Goal: Transaction & Acquisition: Book appointment/travel/reservation

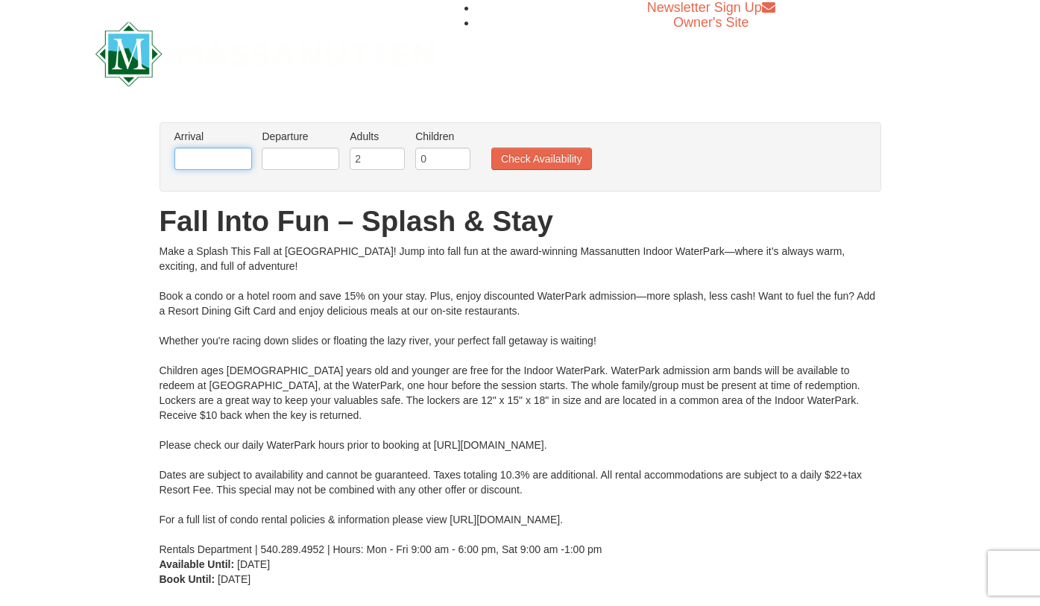
click at [212, 162] on input "text" at bounding box center [213, 159] width 78 height 22
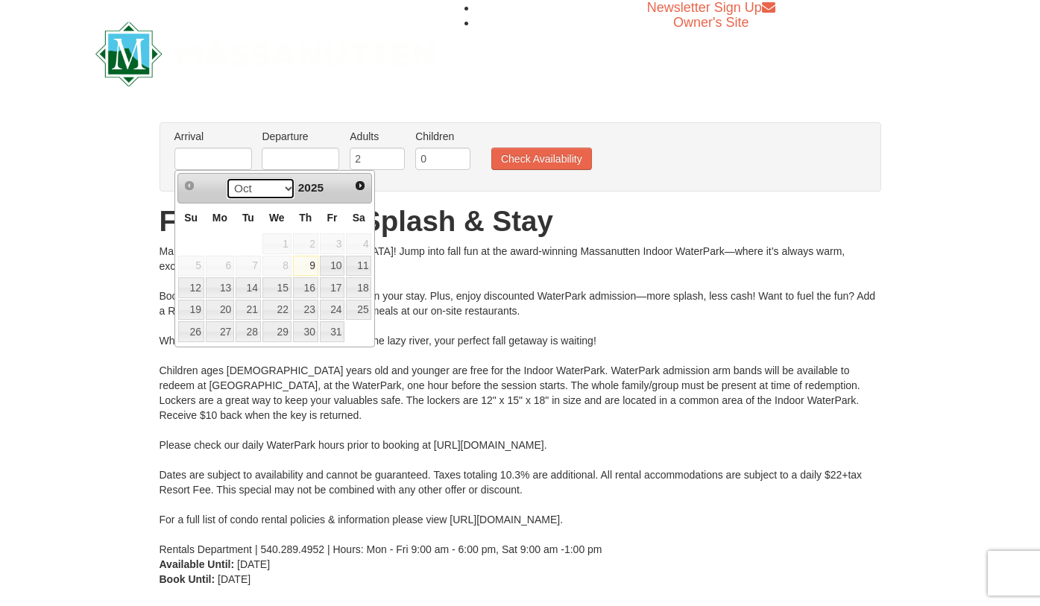
click at [279, 191] on select "Oct Nov Dec" at bounding box center [260, 188] width 69 height 22
click at [361, 248] on link "1" at bounding box center [358, 243] width 25 height 21
type input "[DATE]"
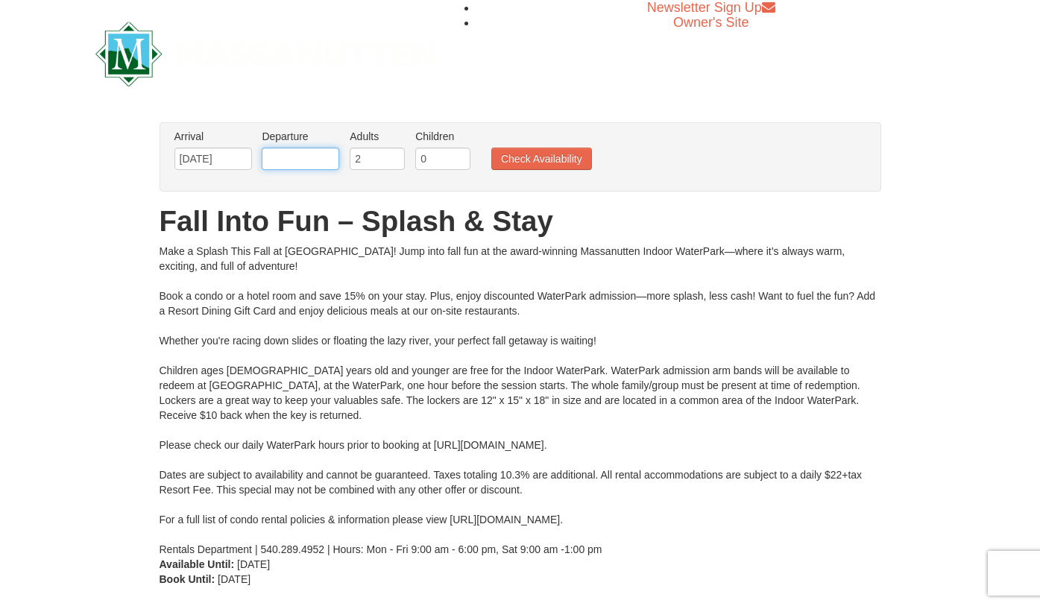
click at [300, 163] on input "text" at bounding box center [301, 159] width 78 height 22
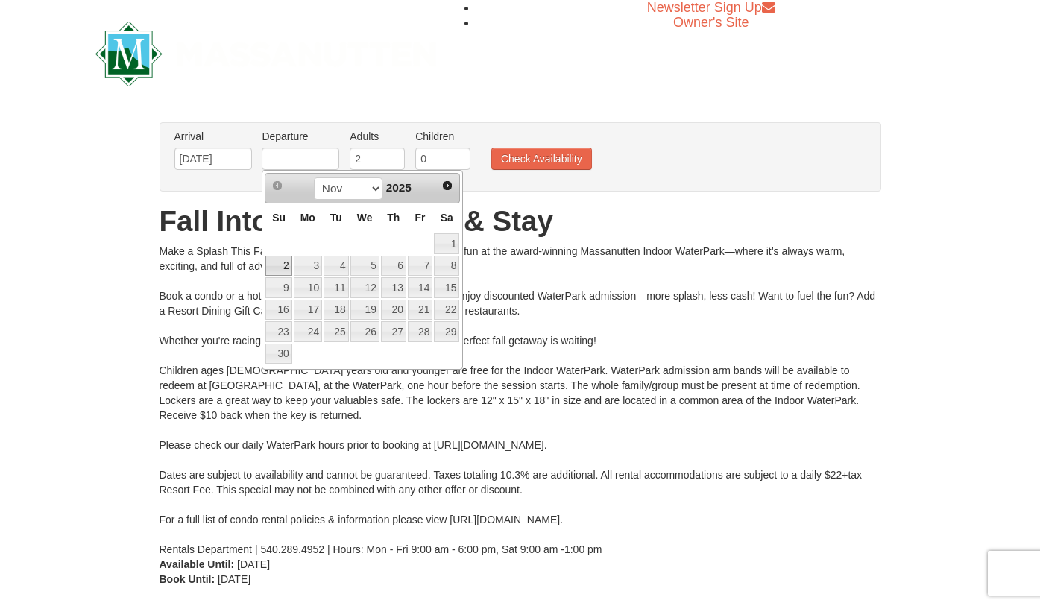
click at [279, 260] on link "2" at bounding box center [278, 266] width 26 height 21
type input "[DATE]"
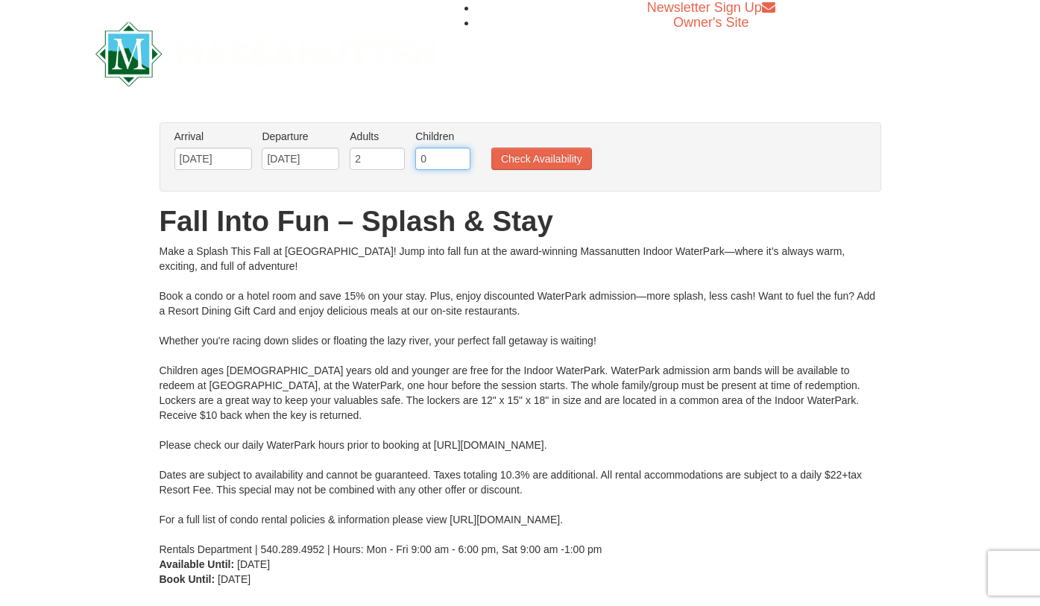
click at [436, 154] on input "0" at bounding box center [442, 159] width 55 height 22
click at [463, 158] on input "1" at bounding box center [442, 159] width 55 height 22
click at [463, 158] on input "2" at bounding box center [442, 159] width 55 height 22
type input "3"
click at [463, 158] on input "3" at bounding box center [442, 159] width 55 height 22
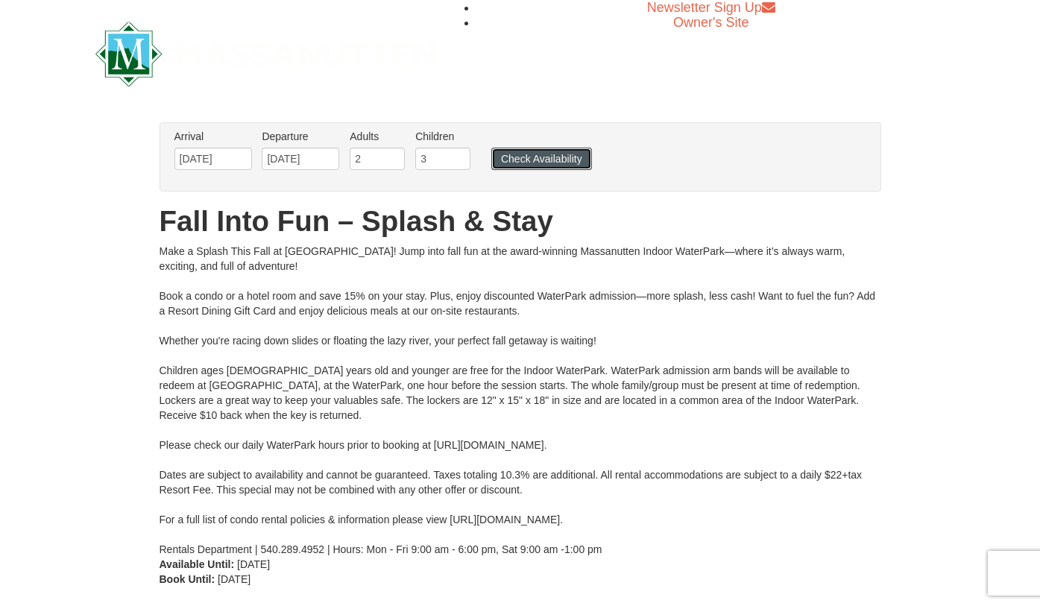
click at [524, 168] on button "Check Availability" at bounding box center [541, 159] width 101 height 22
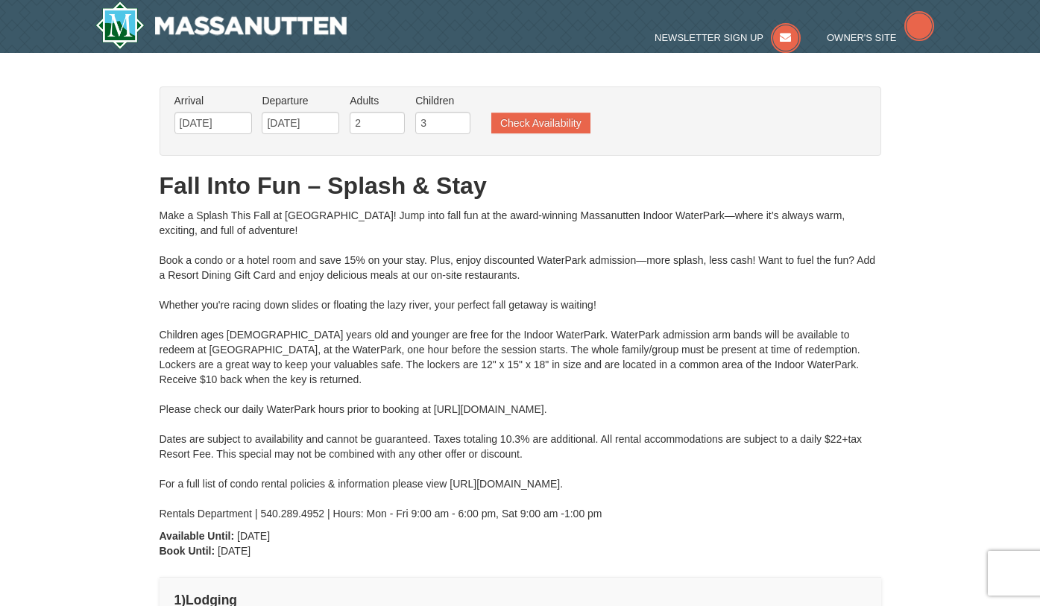
type input "[DATE]"
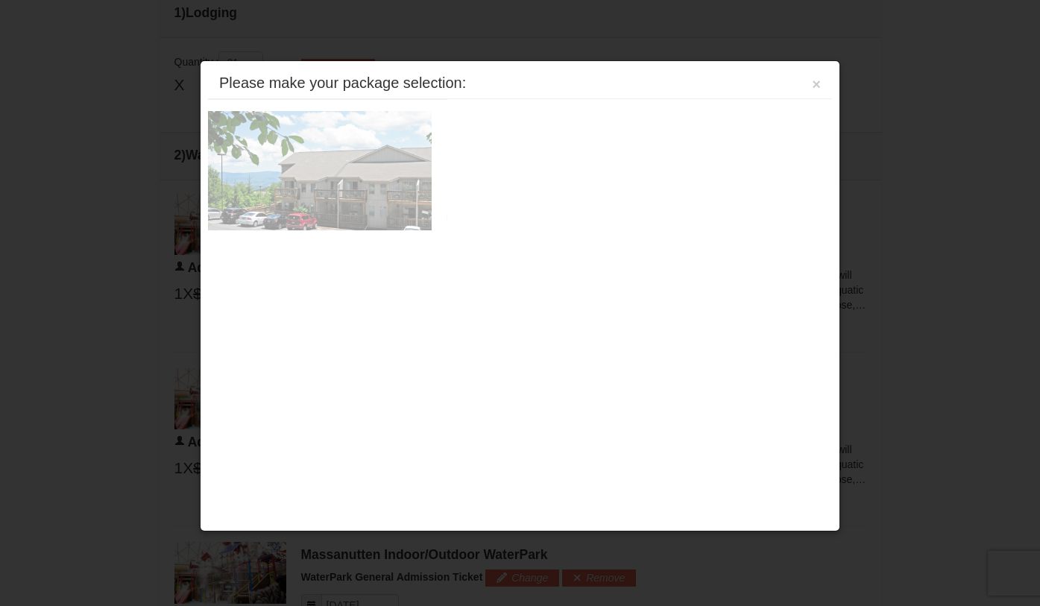
scroll to position [634, 0]
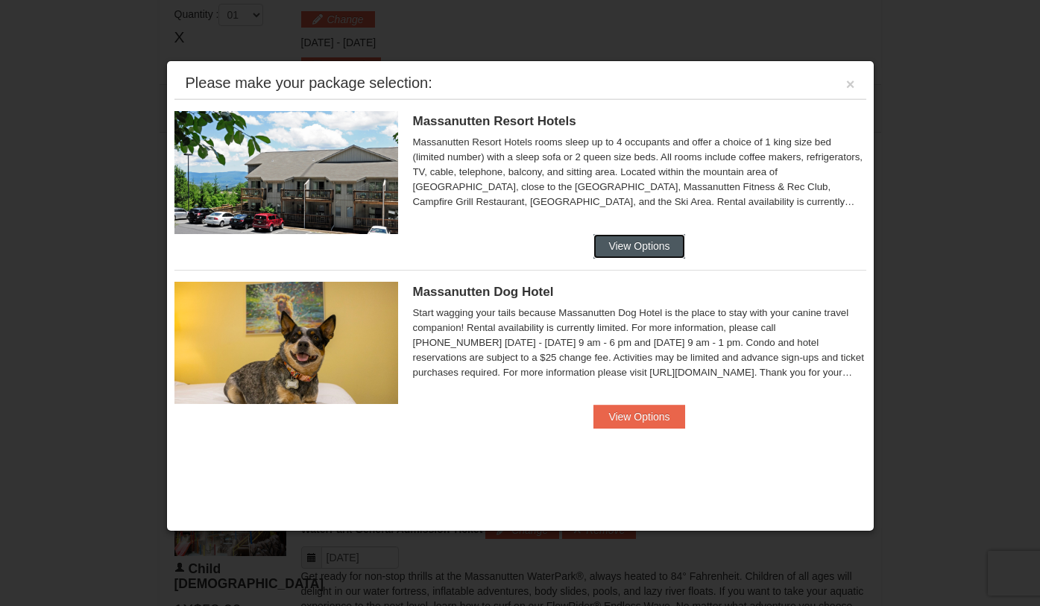
click at [632, 242] on button "View Options" at bounding box center [638, 246] width 91 height 24
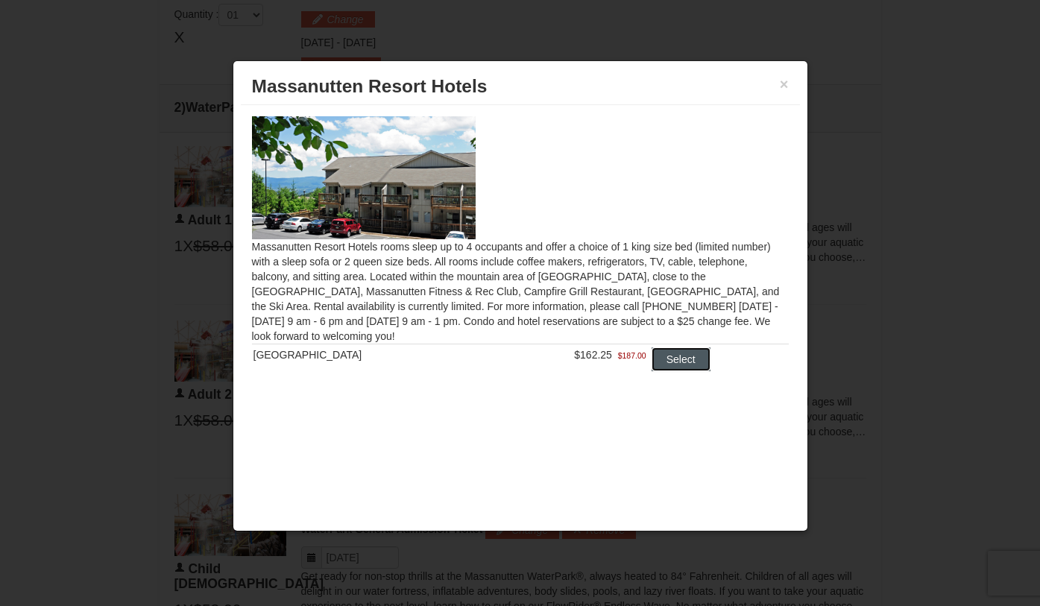
click at [666, 360] on button "Select" at bounding box center [680, 359] width 59 height 24
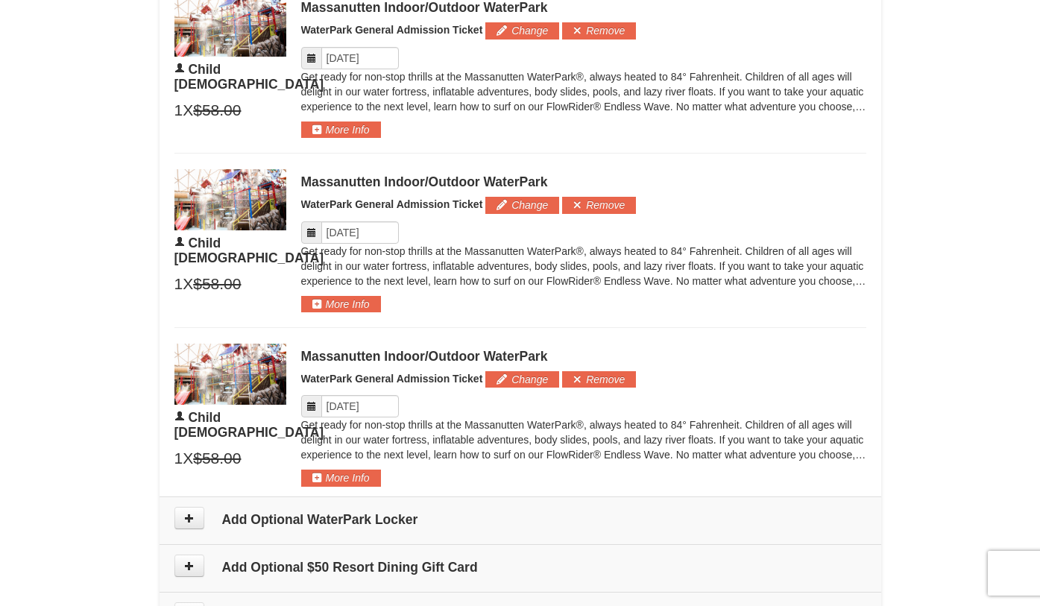
scroll to position [1197, 0]
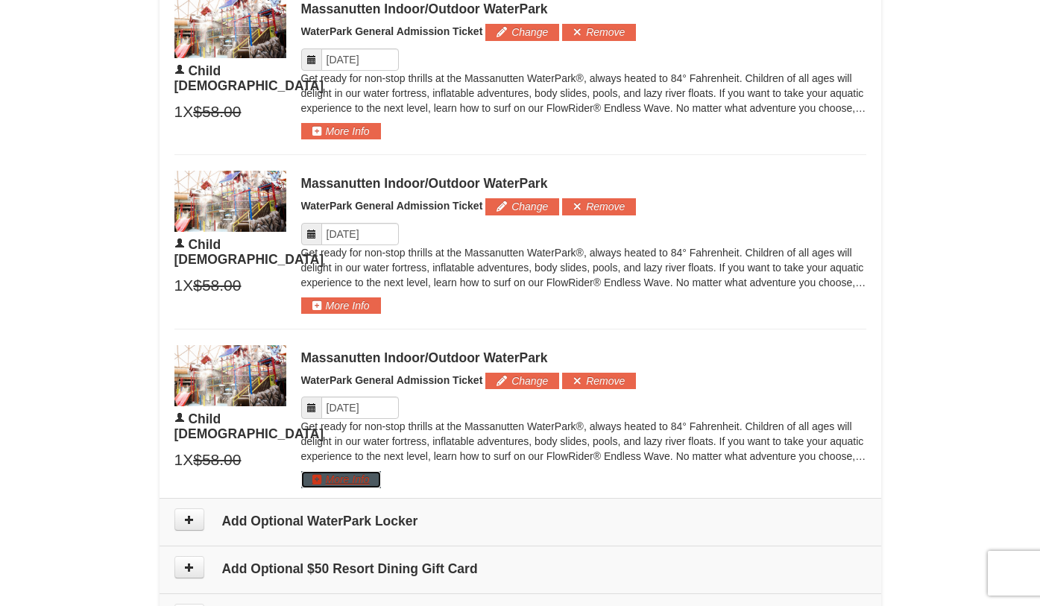
click at [320, 478] on button "More Info" at bounding box center [341, 479] width 80 height 16
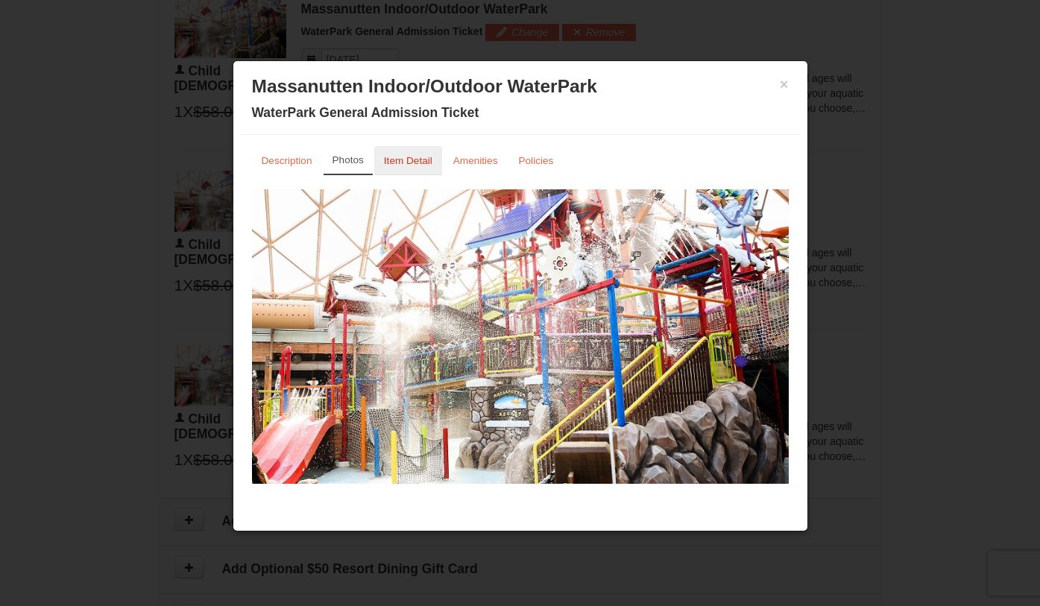
click at [406, 159] on small "Item Detail" at bounding box center [408, 160] width 48 height 11
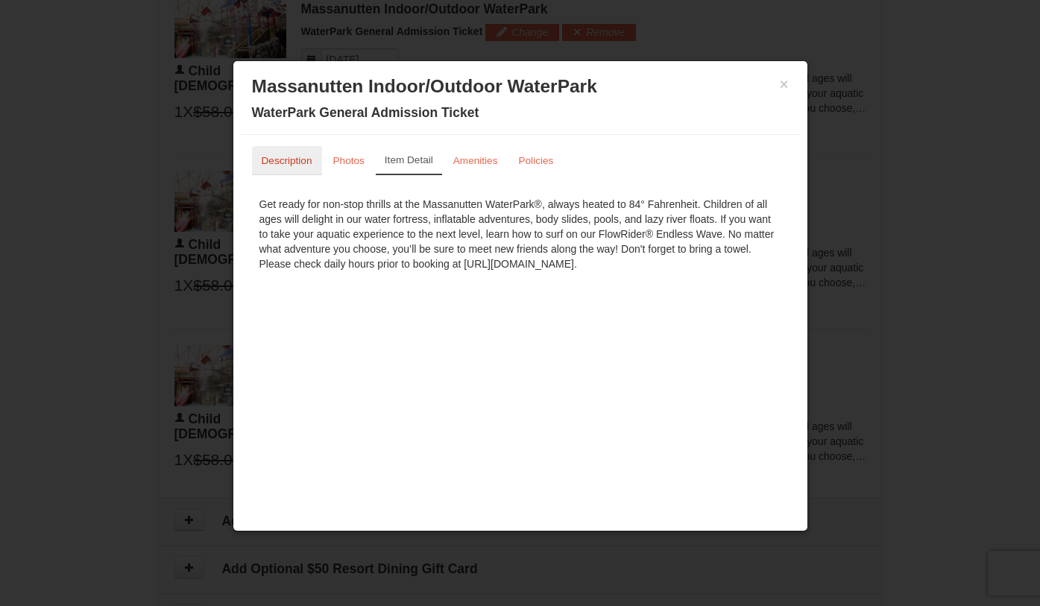
click at [303, 165] on small "Description" at bounding box center [287, 160] width 51 height 11
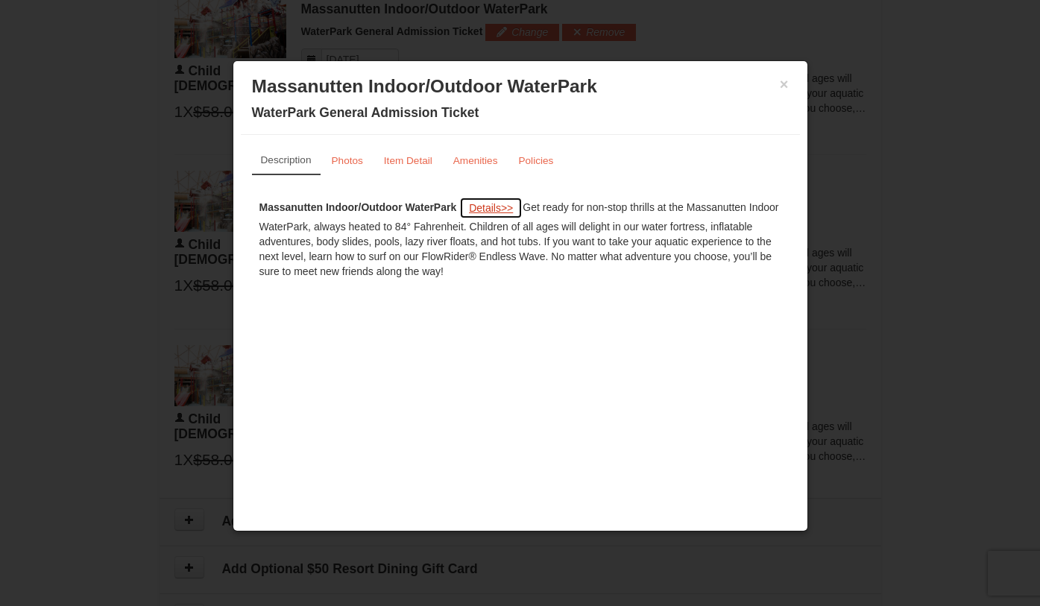
click at [489, 205] on span "Details" at bounding box center [485, 208] width 32 height 12
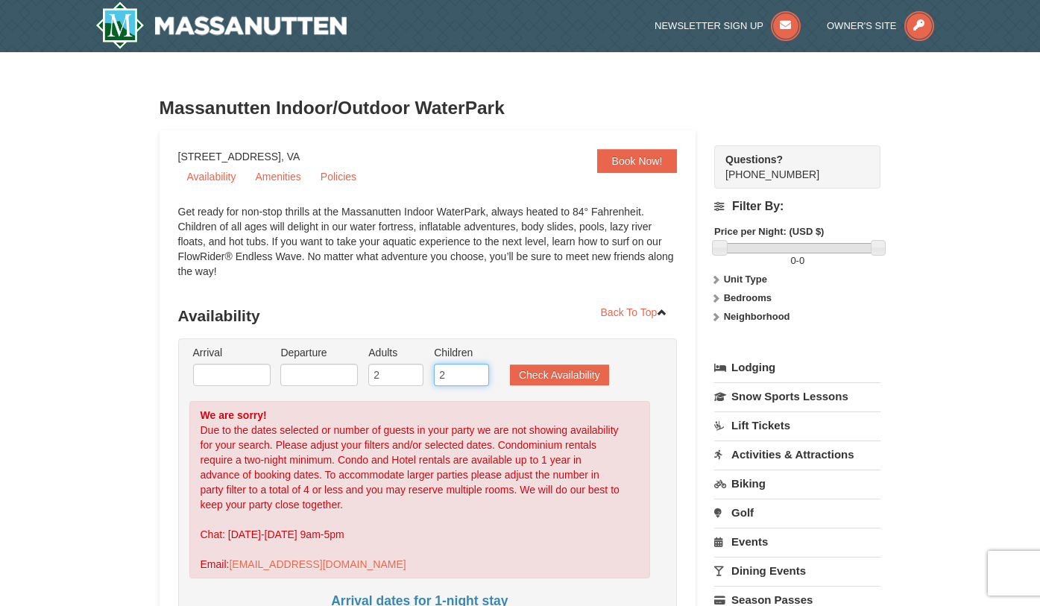
type input "2"
click at [477, 381] on input "2" at bounding box center [461, 375] width 55 height 22
click at [562, 375] on button "Check Availability" at bounding box center [559, 374] width 99 height 21
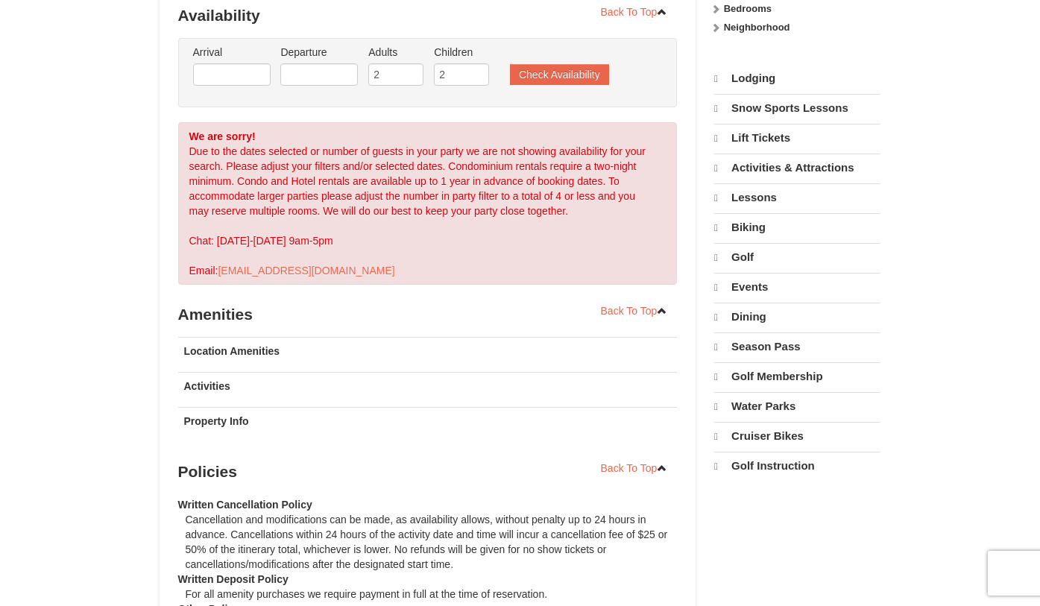
scroll to position [301, 0]
select select "10"
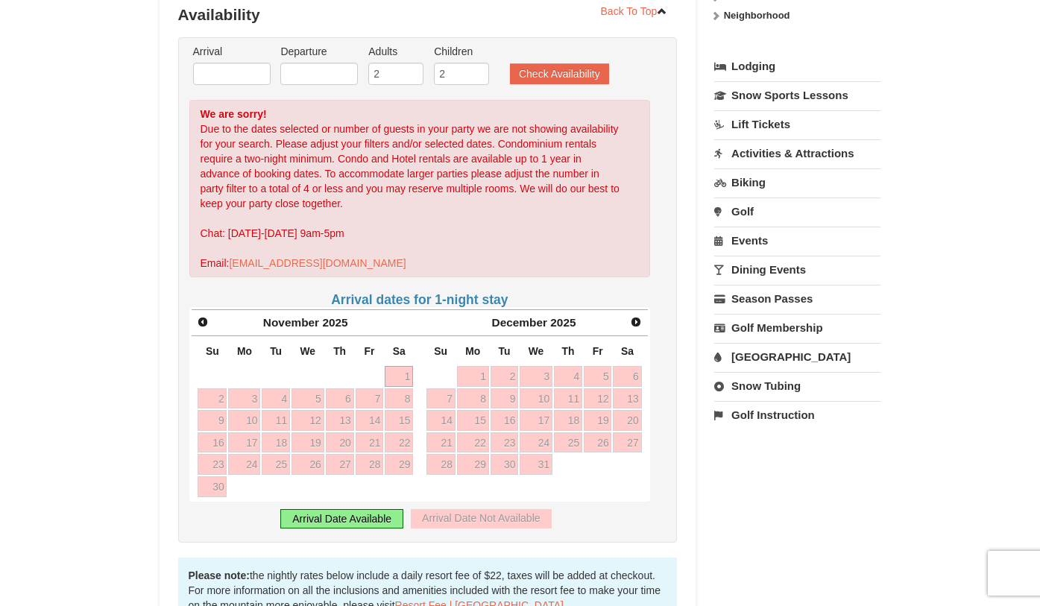
click at [396, 375] on link "1" at bounding box center [399, 376] width 28 height 21
type input "[DATE]"
click at [323, 75] on input "text" at bounding box center [319, 74] width 78 height 22
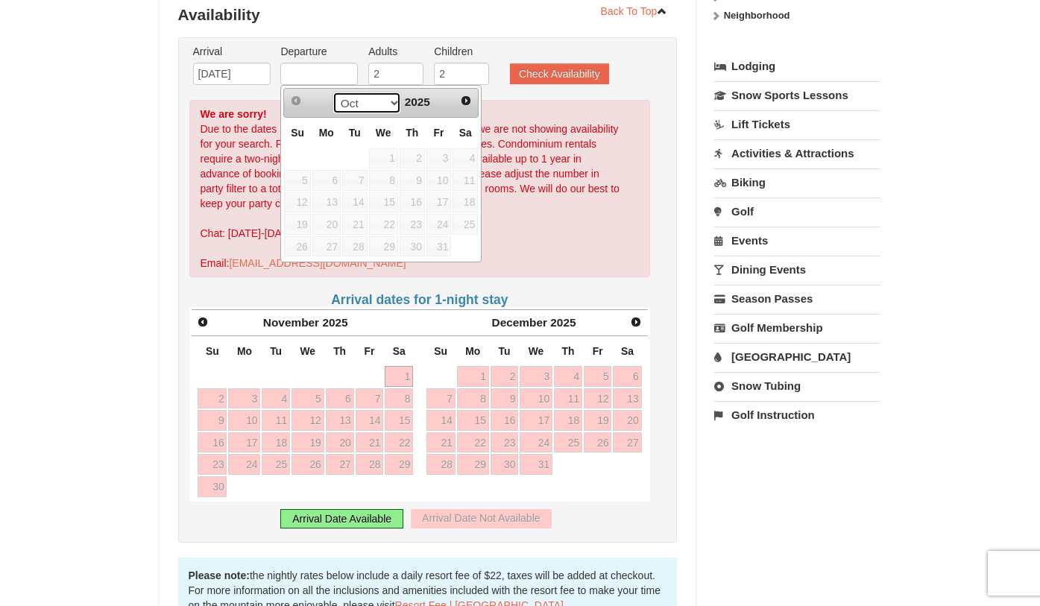
click at [383, 102] on select "Oct Nov Dec" at bounding box center [366, 103] width 69 height 22
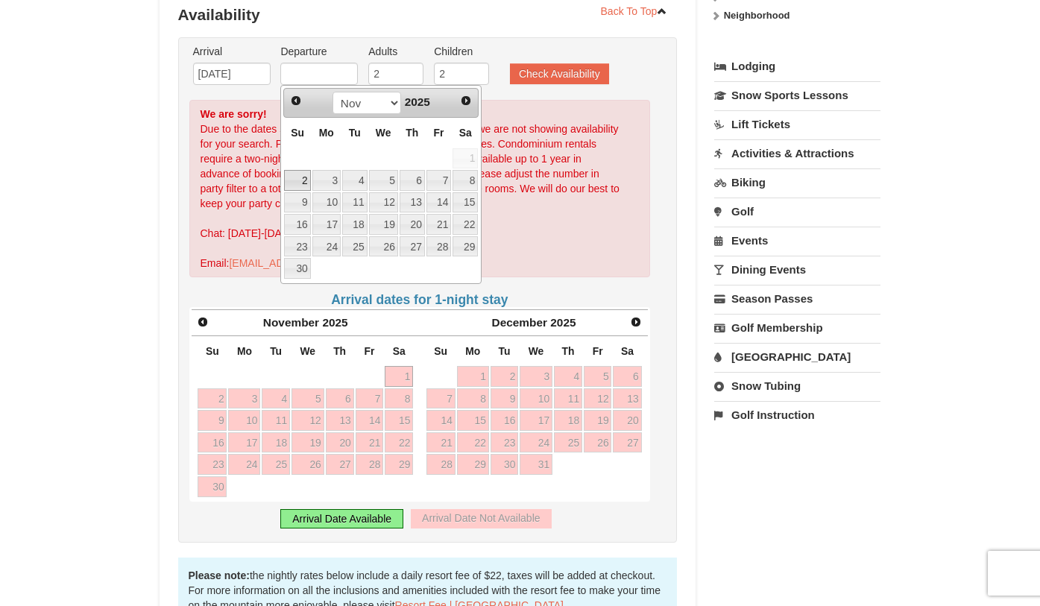
click at [298, 179] on link "2" at bounding box center [297, 180] width 26 height 21
type input "[DATE]"
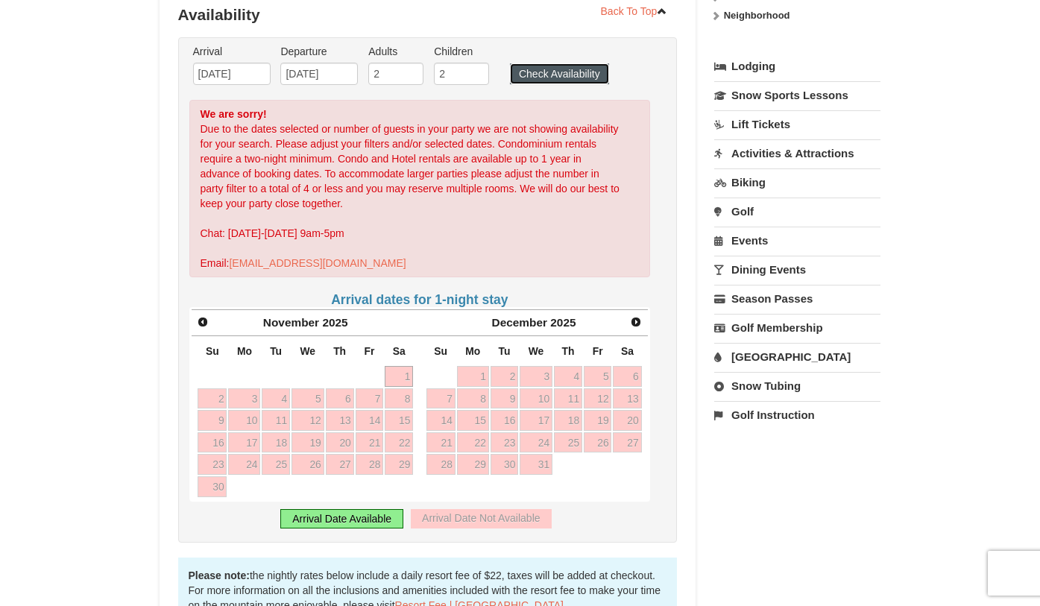
click at [551, 75] on button "Check Availability" at bounding box center [559, 73] width 99 height 21
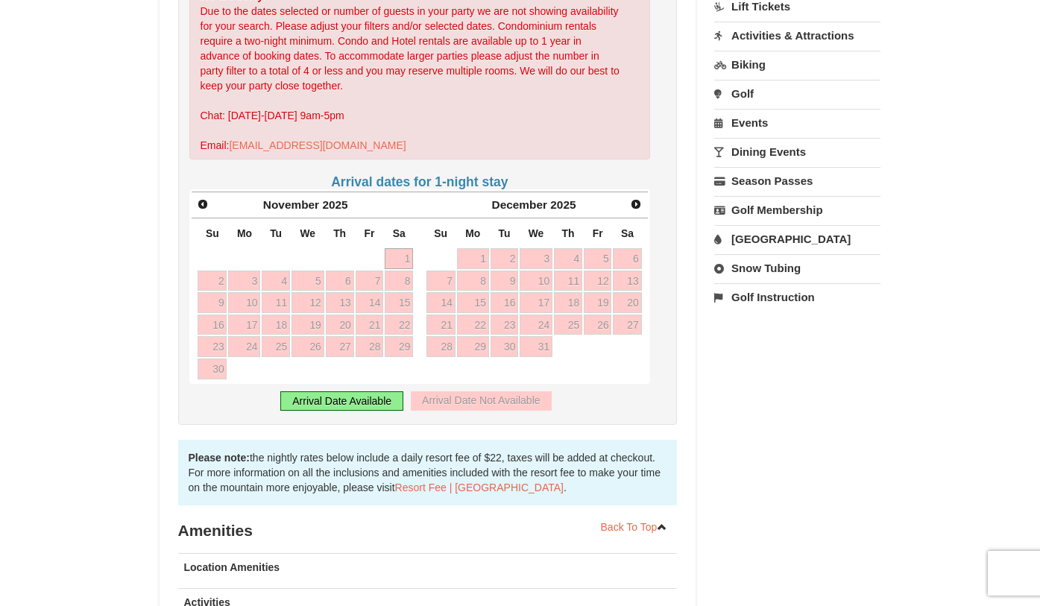
scroll to position [422, 0]
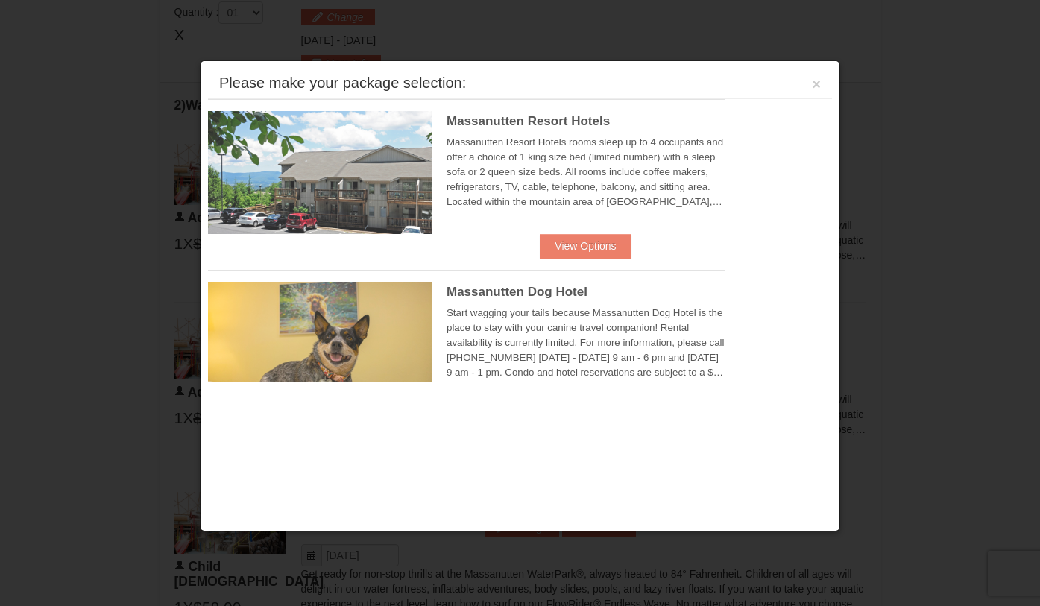
scroll to position [634, 0]
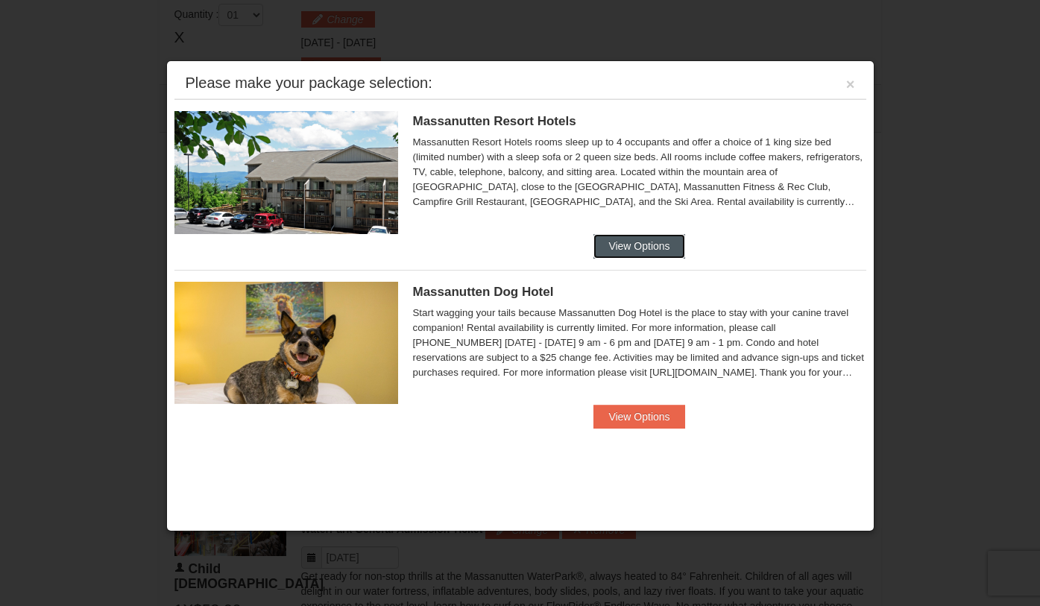
click at [618, 248] on button "View Options" at bounding box center [638, 246] width 91 height 24
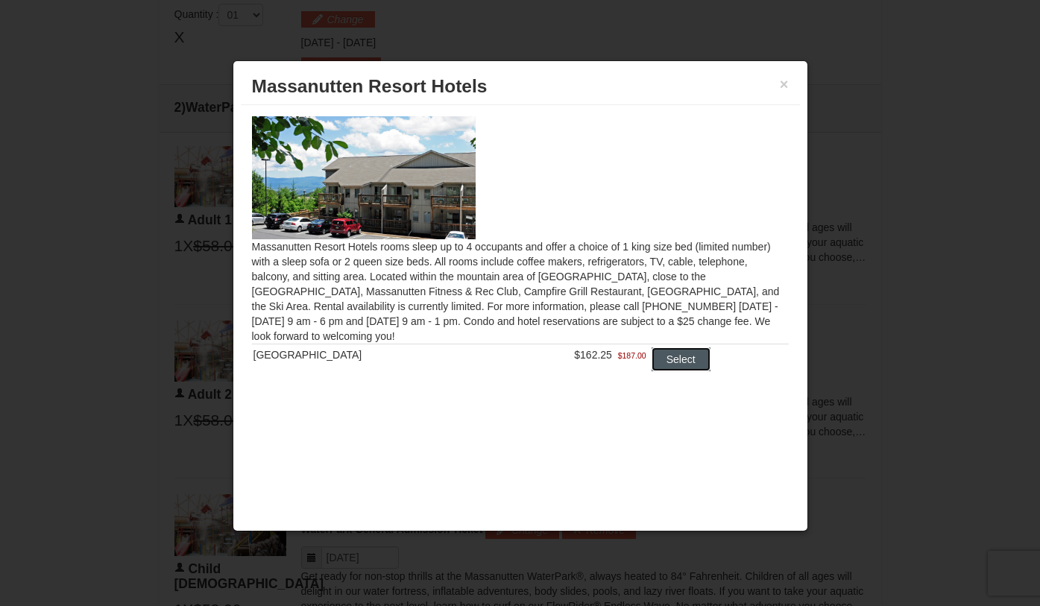
click at [674, 360] on button "Select" at bounding box center [680, 359] width 59 height 24
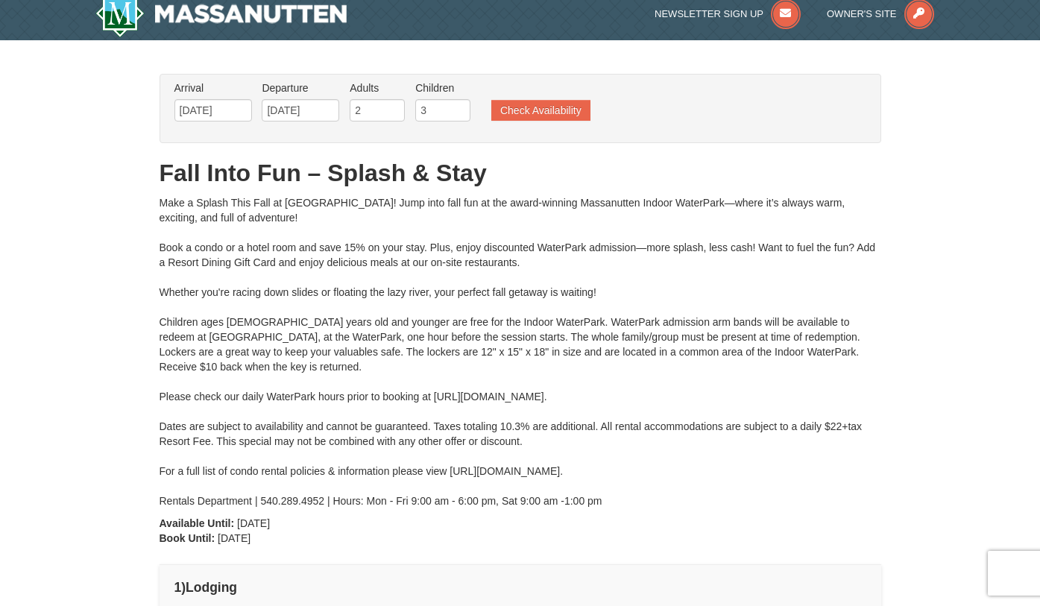
scroll to position [0, 0]
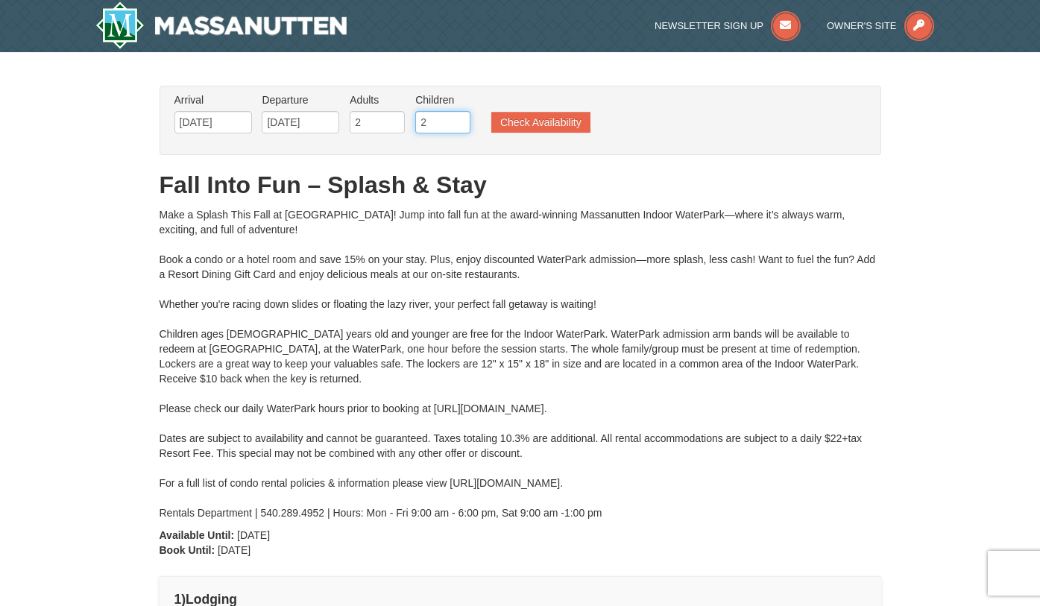
type input "2"
click at [457, 124] on input "2" at bounding box center [442, 122] width 55 height 22
click at [530, 126] on button "Check Availability" at bounding box center [540, 122] width 99 height 21
type input "[DATE]"
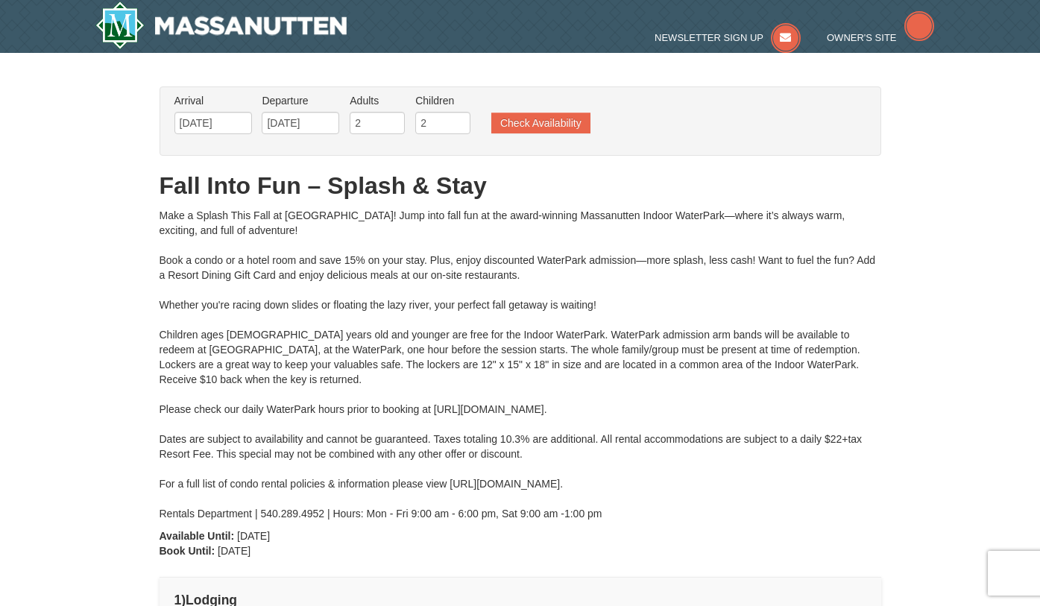
type input "[DATE]"
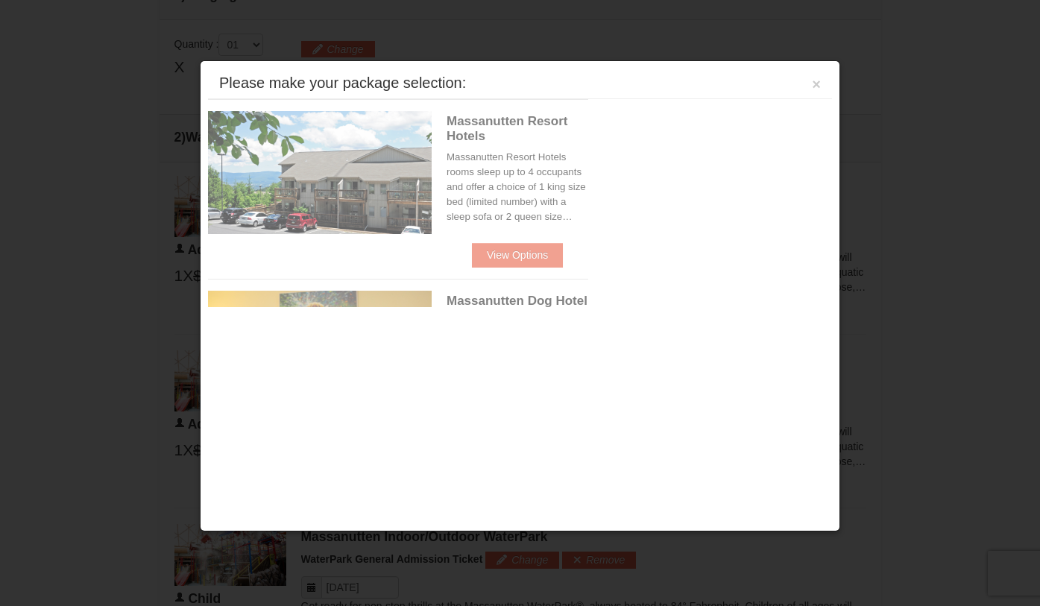
scroll to position [634, 0]
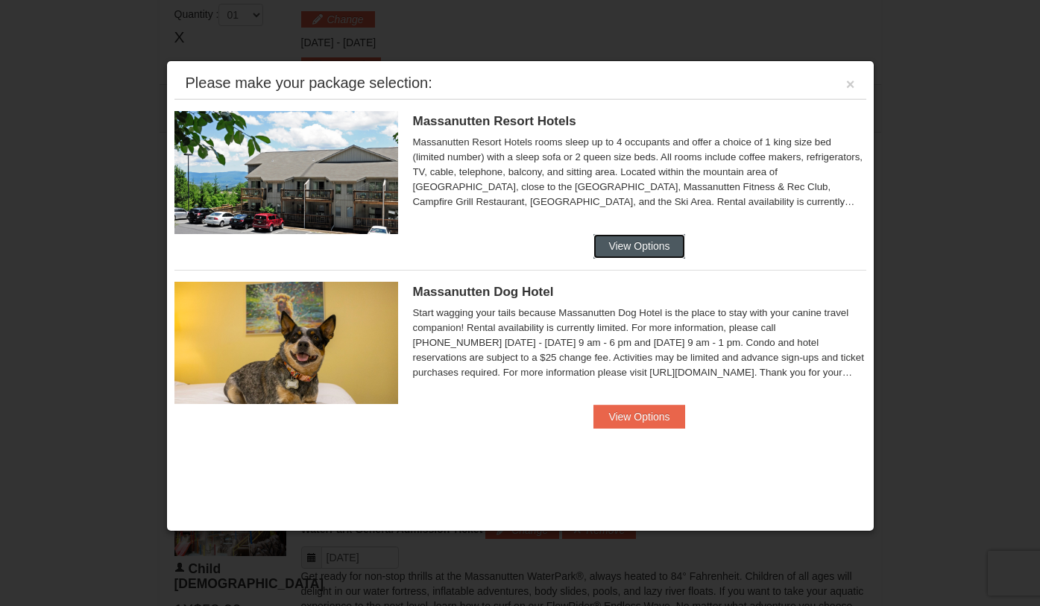
click at [637, 255] on button "View Options" at bounding box center [638, 246] width 91 height 24
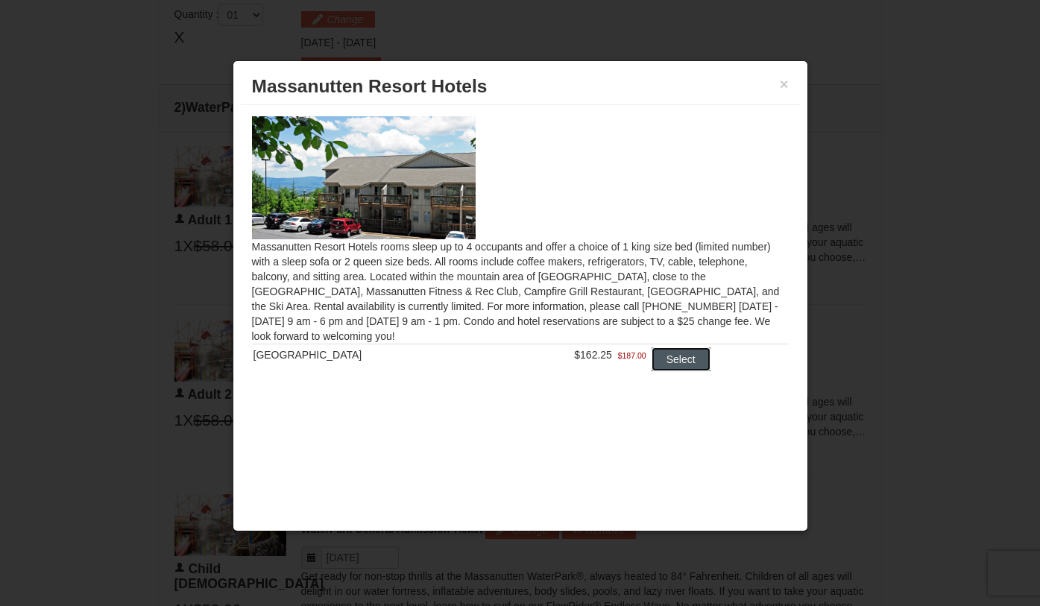
click at [687, 358] on button "Select" at bounding box center [680, 359] width 59 height 24
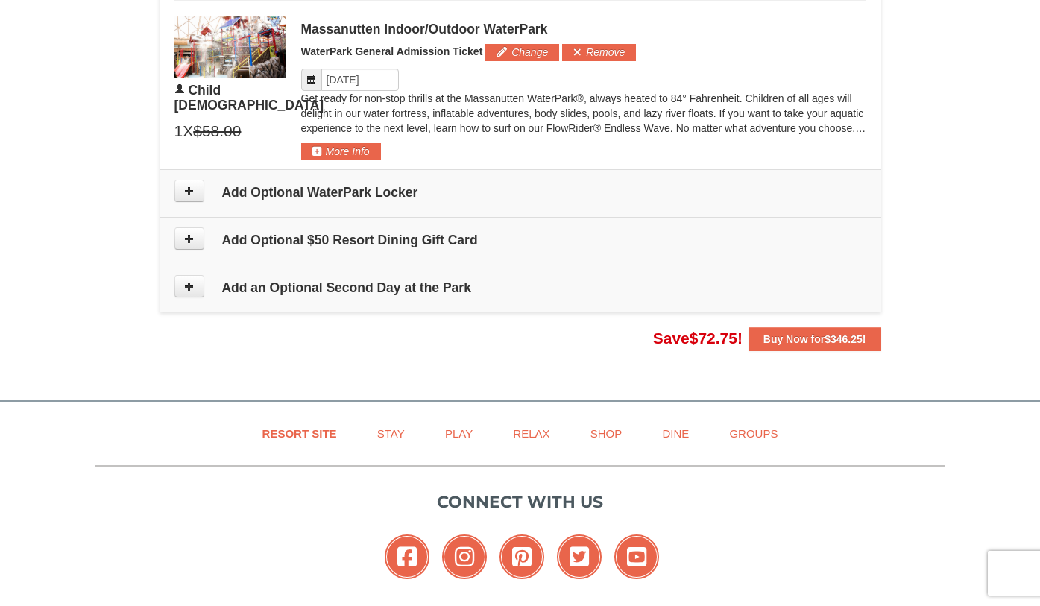
scroll to position [1347, 0]
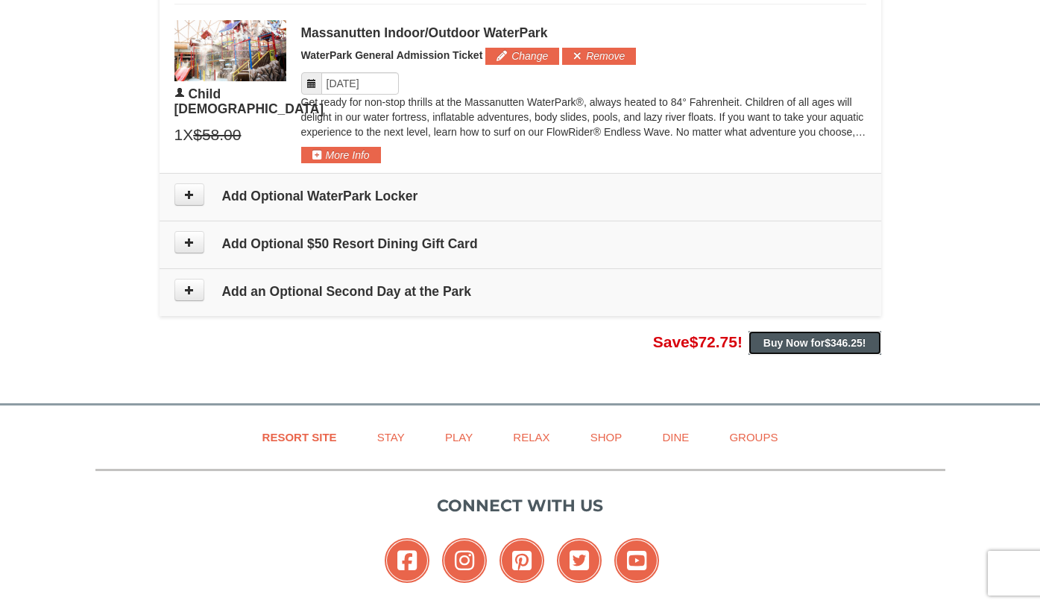
click at [800, 343] on strong "Buy Now for $346.25 !" at bounding box center [814, 343] width 103 height 12
click at [827, 342] on span "$346.25" at bounding box center [843, 343] width 38 height 12
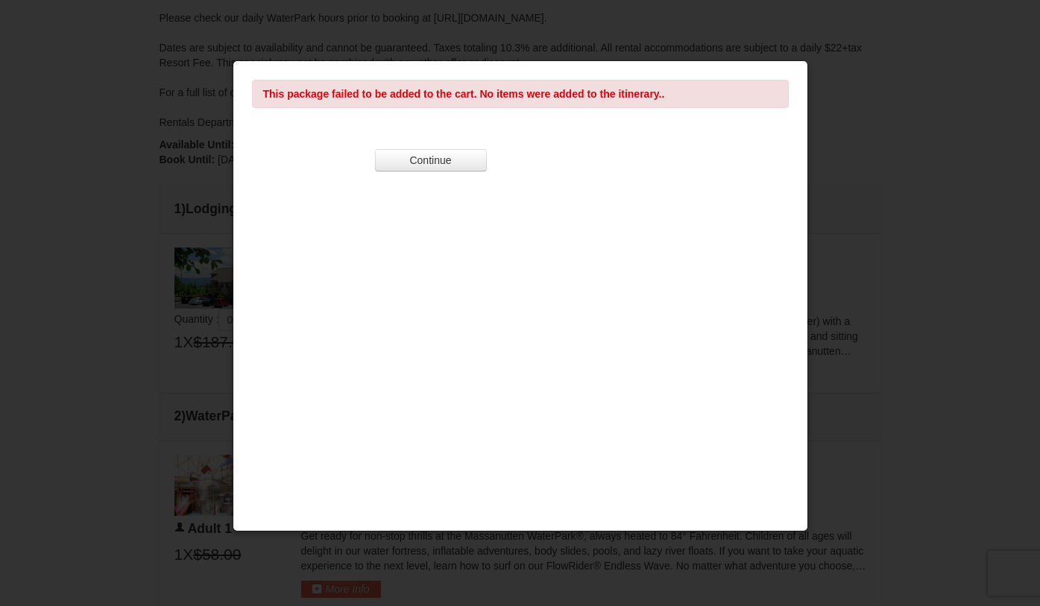
scroll to position [0, 0]
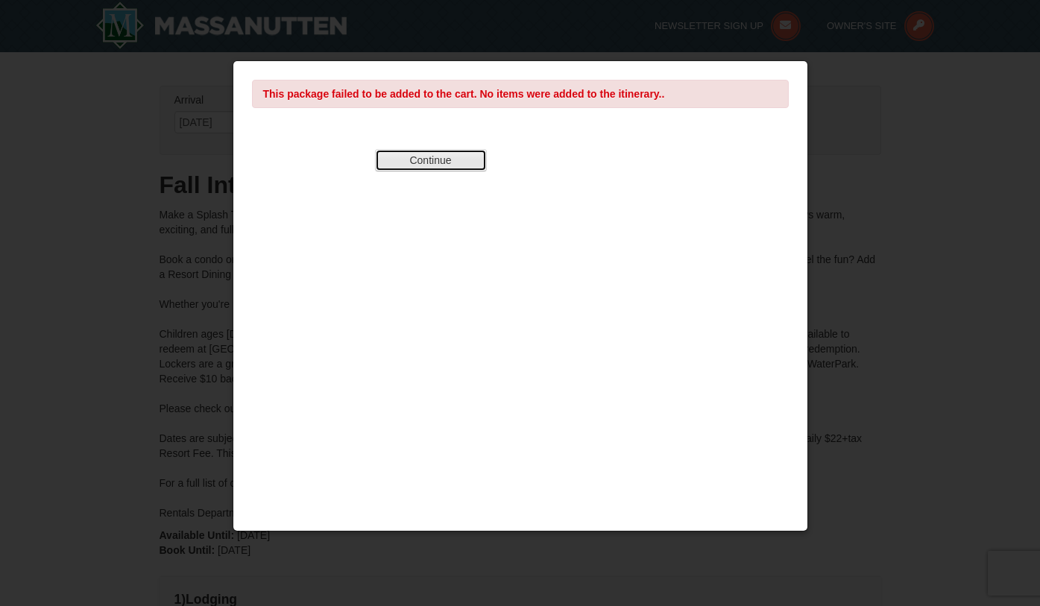
click at [444, 157] on button "Continue" at bounding box center [431, 160] width 112 height 22
